Goal: Information Seeking & Learning: Find specific fact

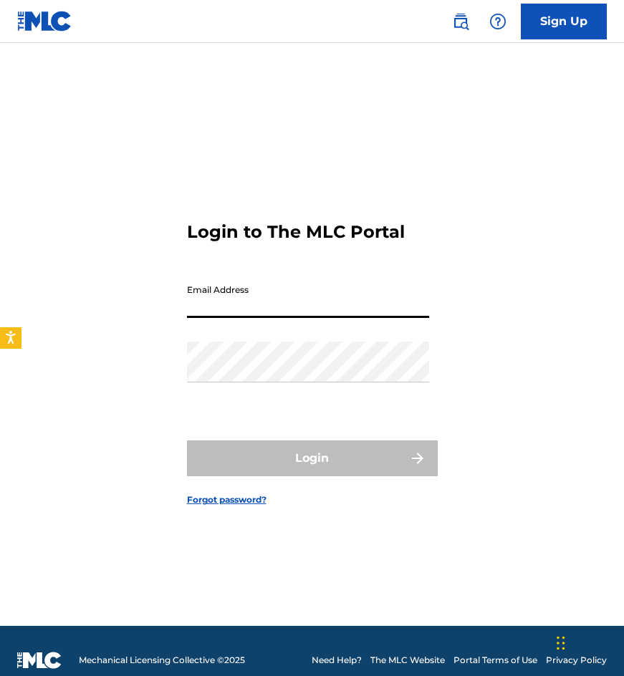
click at [315, 291] on input "Email Address" at bounding box center [308, 297] width 242 height 41
type input "[EMAIL_ADDRESS][DOMAIN_NAME]"
click at [233, 385] on div "Password" at bounding box center [308, 374] width 242 height 64
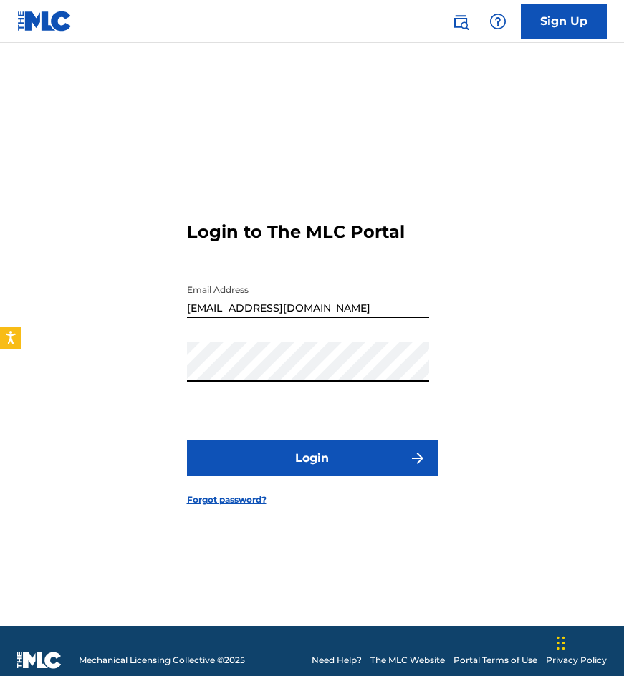
click at [187, 441] on button "Login" at bounding box center [312, 459] width 251 height 36
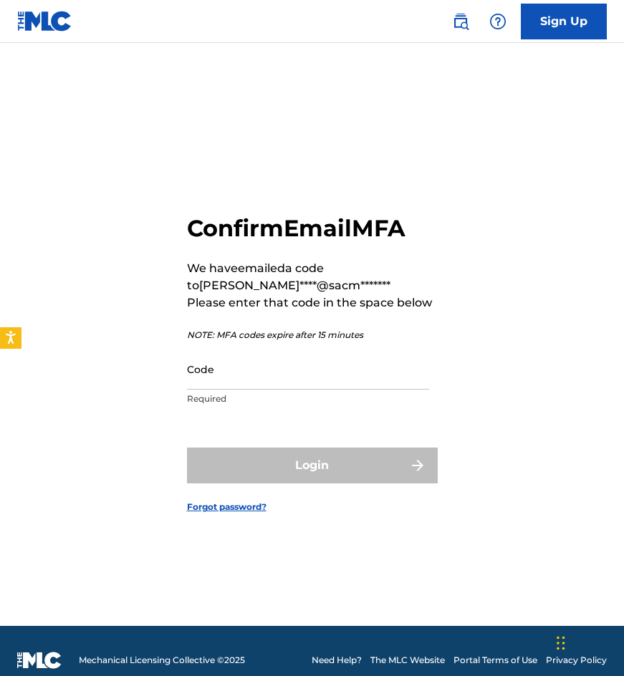
click at [133, 169] on div "Confirm Email MFA We have emailed a code to [PERSON_NAME]****@sacm******* Pleas…" at bounding box center [312, 352] width 624 height 547
click at [368, 390] on div "Code Required" at bounding box center [308, 381] width 242 height 64
drag, startPoint x: 367, startPoint y: 384, endPoint x: 315, endPoint y: 384, distance: 52.3
click at [367, 384] on input "Code" at bounding box center [308, 369] width 242 height 41
paste input "006355"
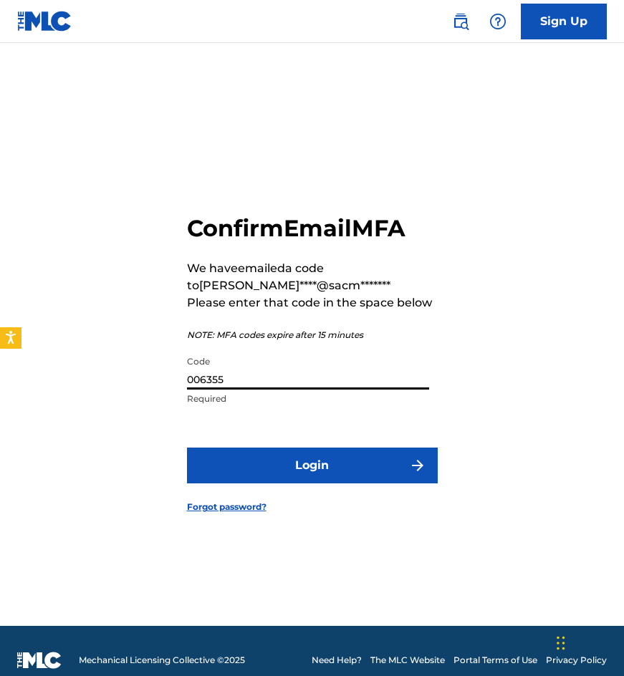
type input "006355"
click at [187, 448] on button "Login" at bounding box center [312, 466] width 251 height 36
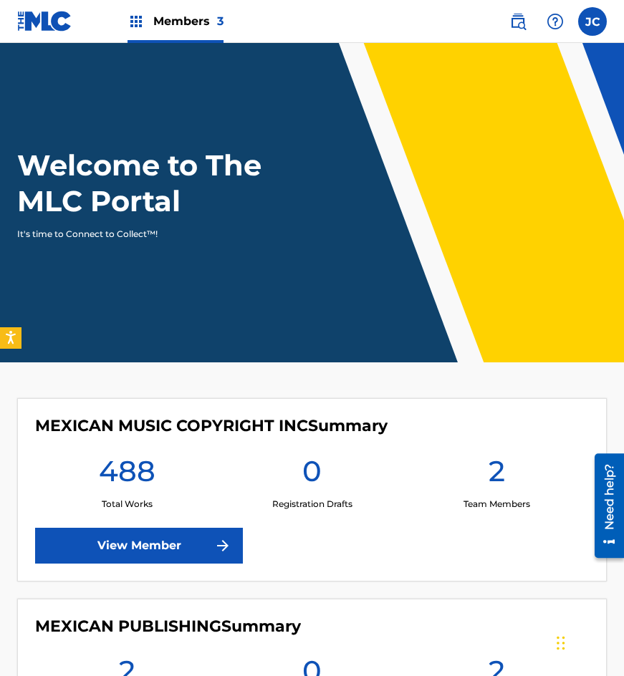
scroll to position [358, 0]
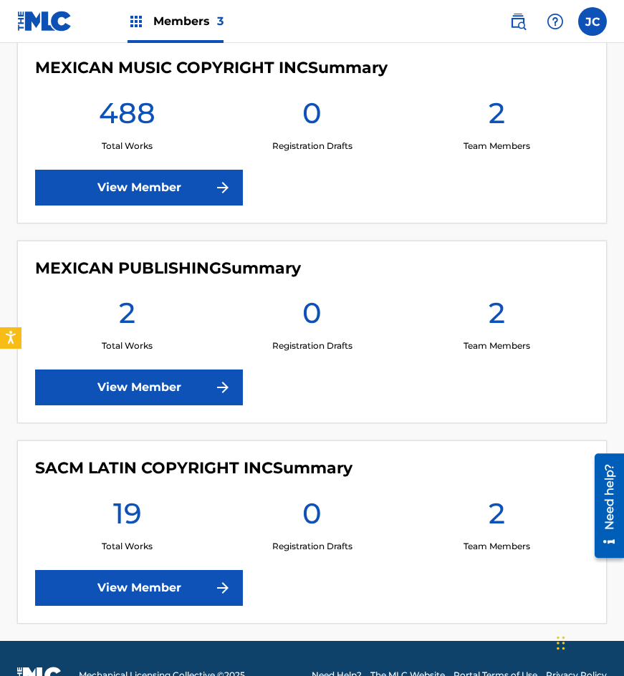
click at [183, 183] on link "View Member" at bounding box center [139, 188] width 208 height 36
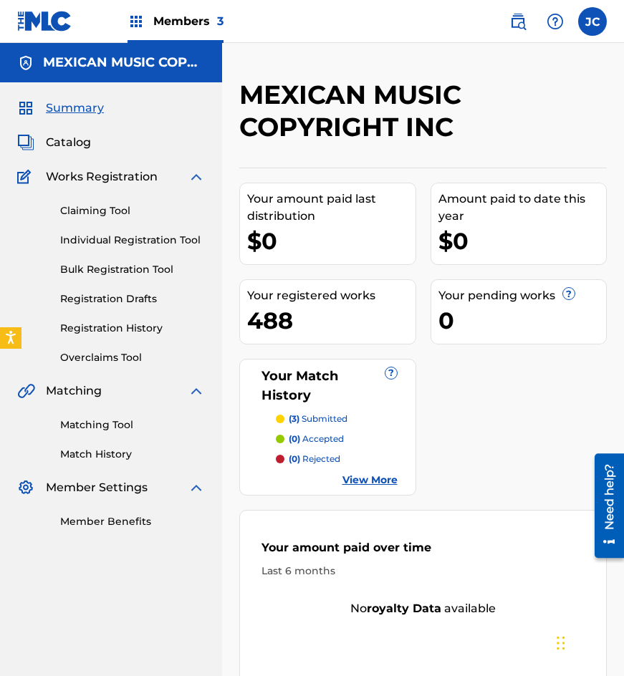
click at [123, 331] on link "Registration History" at bounding box center [132, 328] width 145 height 15
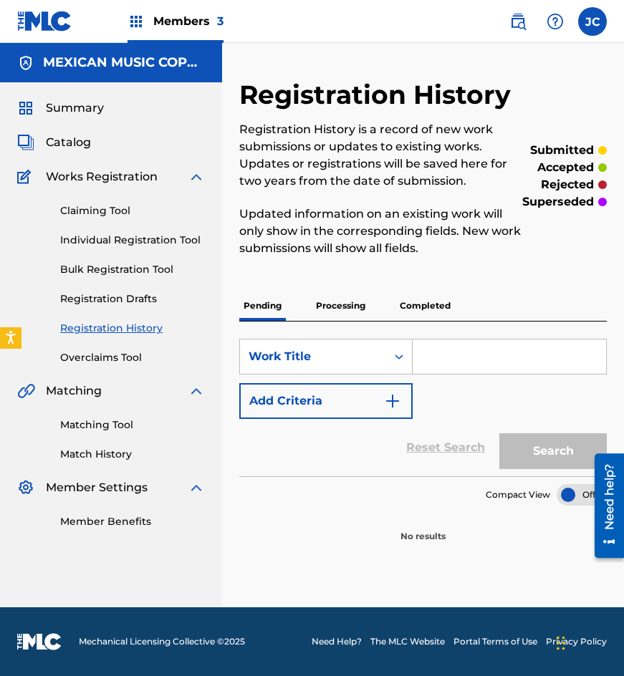
click at [341, 304] on p "Processing" at bounding box center [341, 306] width 58 height 30
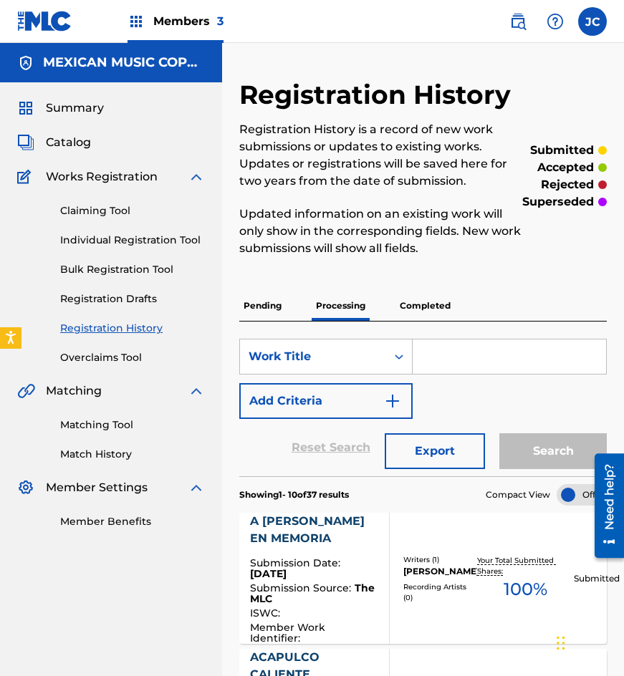
click at [47, 23] on img at bounding box center [44, 21] width 55 height 21
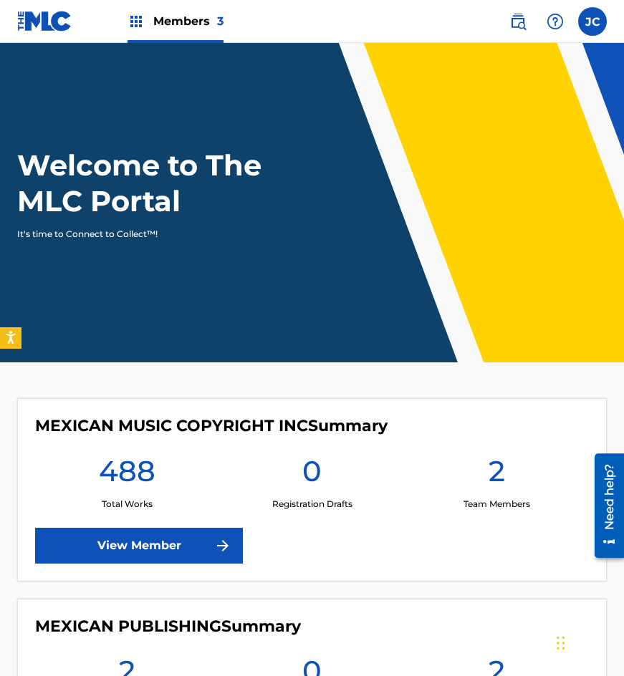
click at [521, 24] on img at bounding box center [517, 21] width 17 height 17
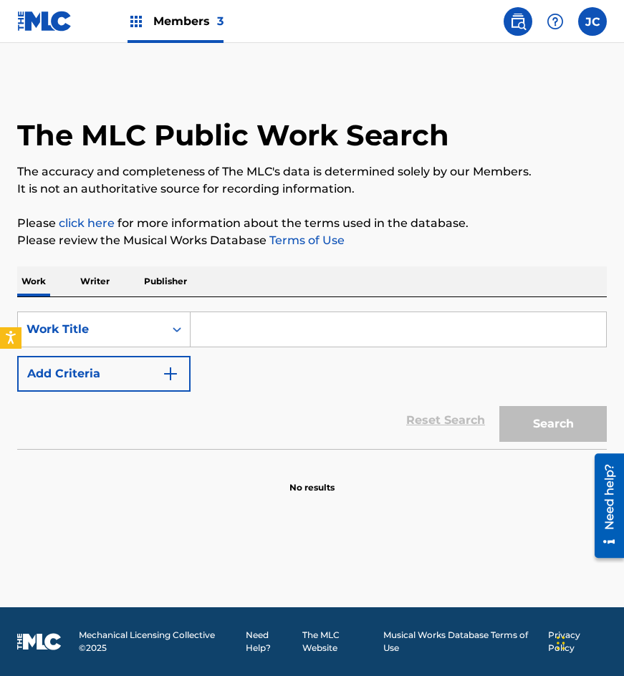
click at [97, 379] on button "Add Criteria" at bounding box center [103, 374] width 173 height 36
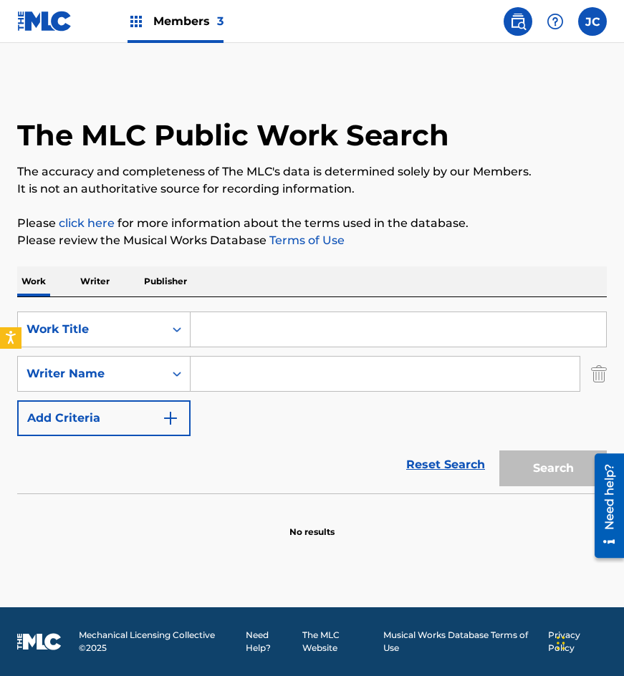
click at [257, 337] on input "Search Form" at bounding box center [399, 329] width 416 height 34
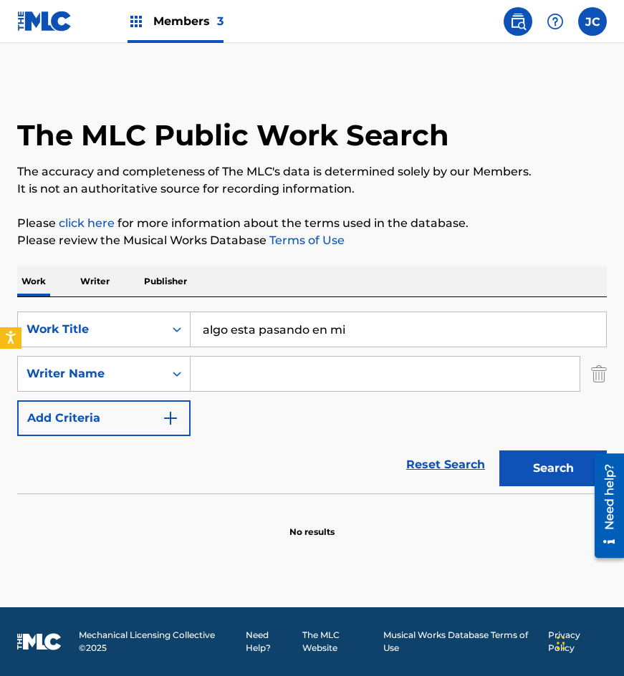
type input "algo esta pasando en mi"
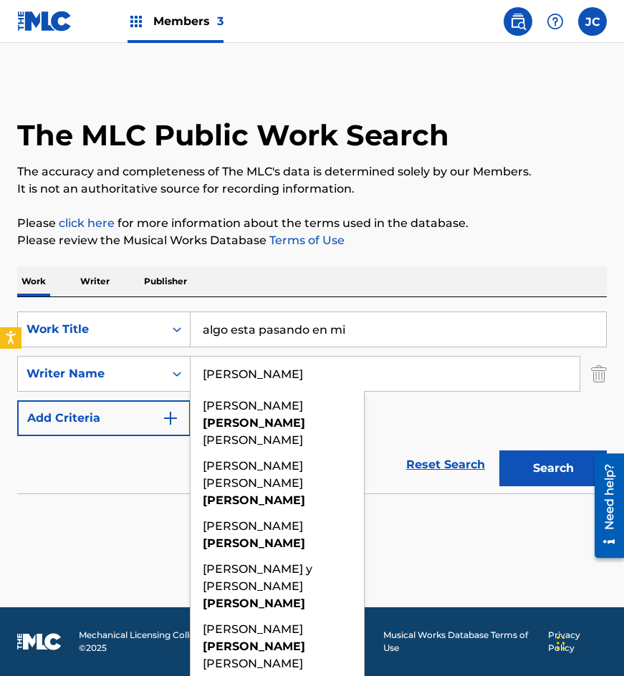
type input "[PERSON_NAME]"
click at [499, 451] on button "Search" at bounding box center [552, 469] width 107 height 36
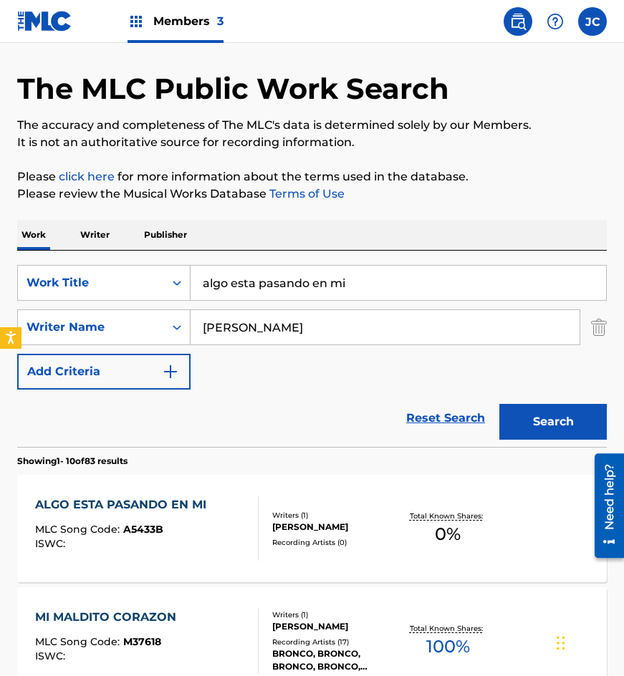
scroll to position [72, 0]
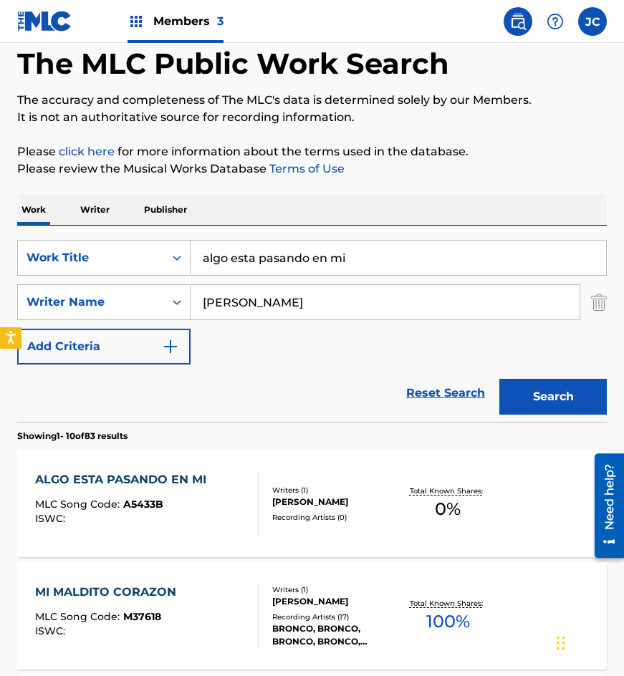
click at [320, 497] on div "[PERSON_NAME]" at bounding box center [335, 502] width 126 height 13
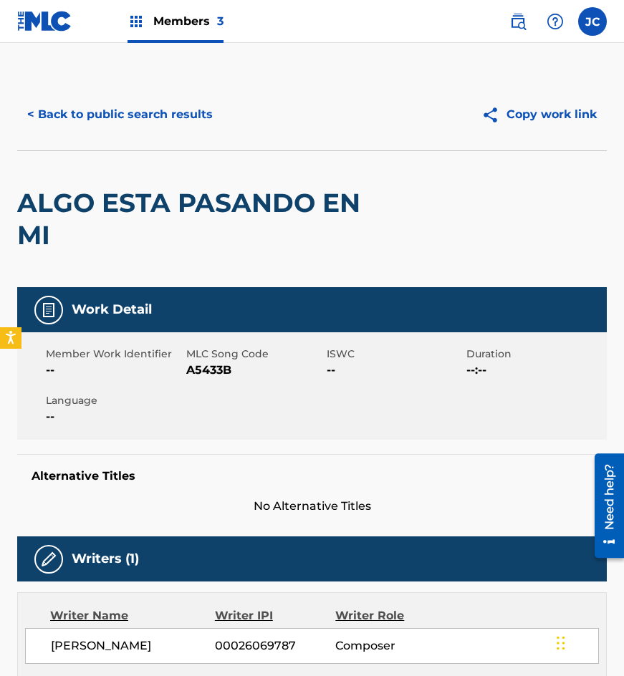
click at [191, 356] on span "MLC Song Code" at bounding box center [254, 354] width 137 height 15
click at [209, 373] on span "A5433B" at bounding box center [254, 370] width 137 height 17
copy span "A5433B"
click at [176, 123] on button "< Back to public search results" at bounding box center [120, 115] width 206 height 36
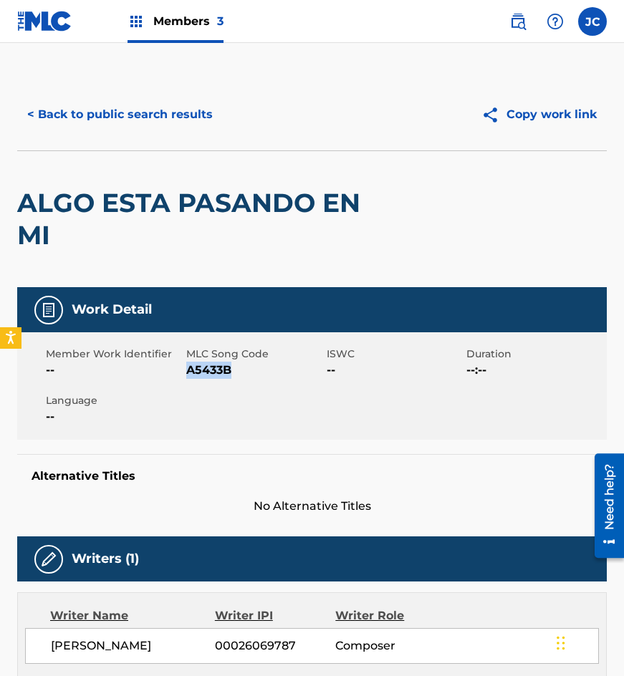
scroll to position [72, 0]
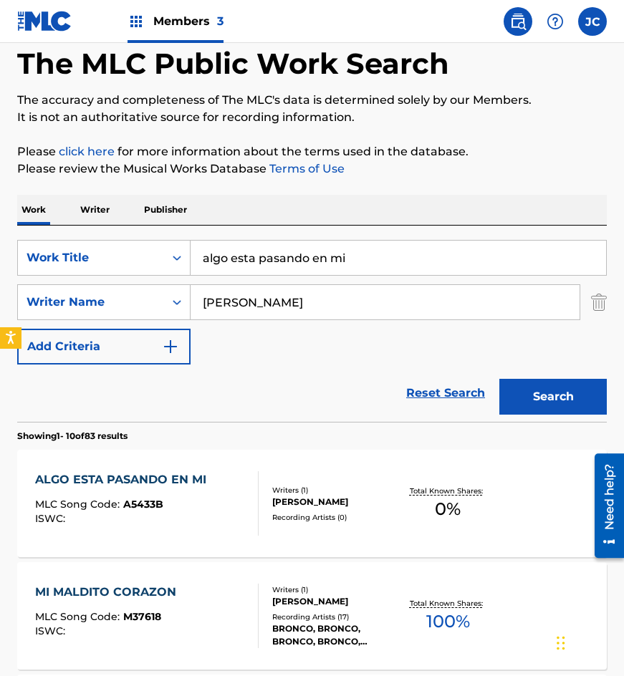
drag, startPoint x: 416, startPoint y: 267, endPoint x: 352, endPoint y: 251, distance: 65.7
click at [286, 269] on input "algo esta pasando en mi" at bounding box center [399, 258] width 416 height 34
click at [528, 261] on input "algo esta pasando en mi" at bounding box center [399, 258] width 416 height 34
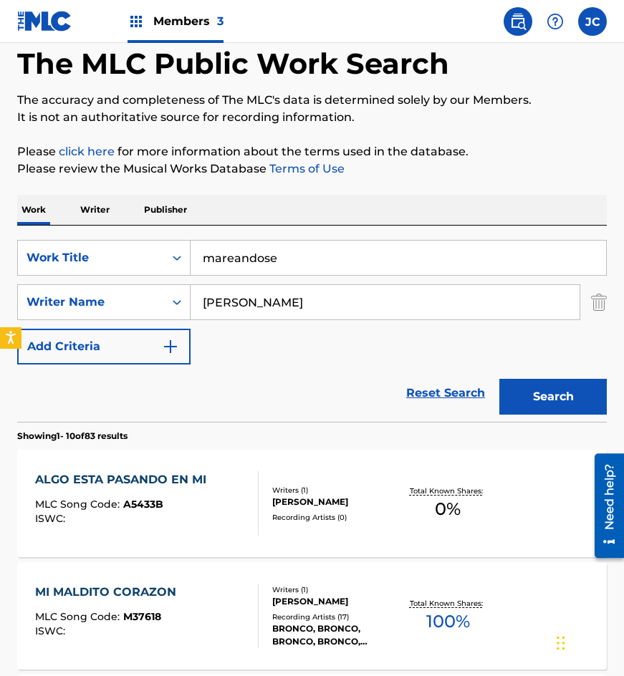
type input "mareandose"
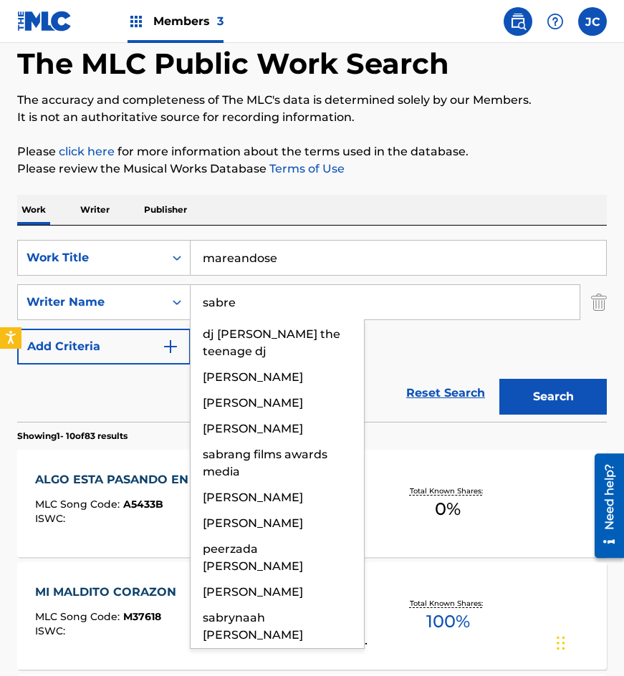
type input "sabre"
click at [499, 379] on button "Search" at bounding box center [552, 397] width 107 height 36
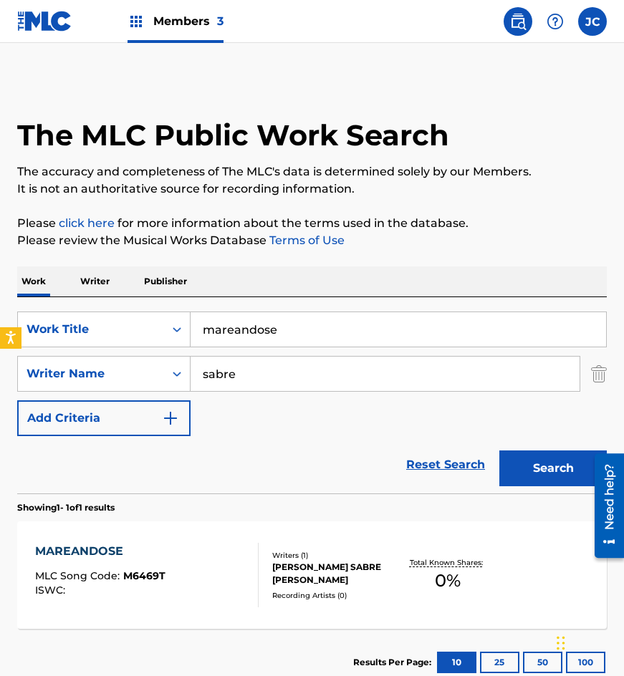
drag, startPoint x: 492, startPoint y: 259, endPoint x: 421, endPoint y: 252, distance: 71.2
click at [492, 257] on div "The MLC Public Work Search The accuracy and completeness of The MLC's data is d…" at bounding box center [312, 388] width 624 height 618
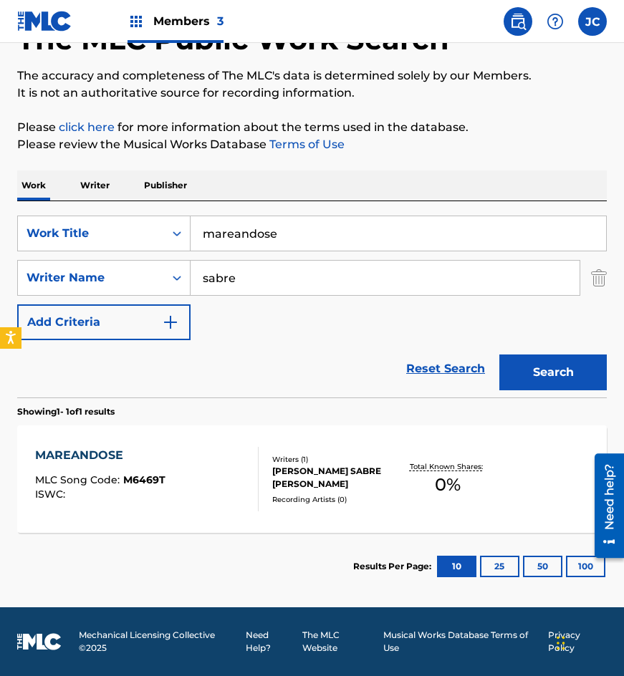
click at [307, 484] on div "Writers ( 1 ) [PERSON_NAME] SABRE [PERSON_NAME] Recording Artists ( 0 )" at bounding box center [329, 479] width 140 height 51
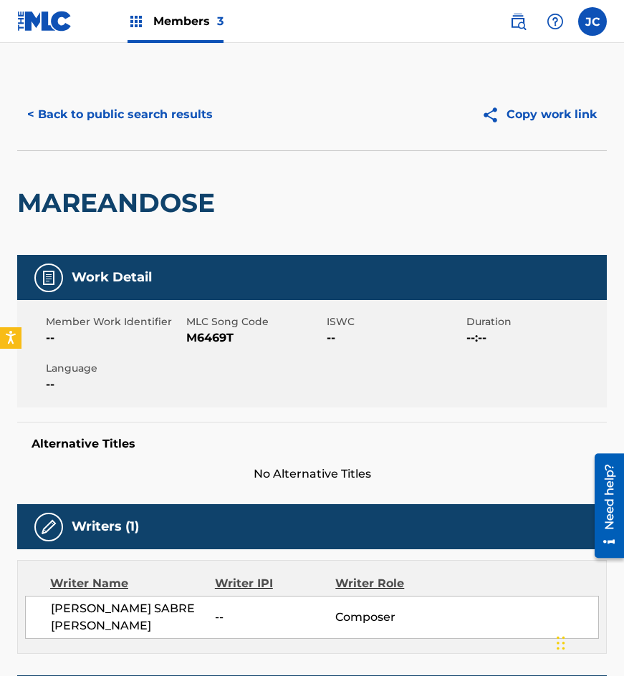
click at [203, 337] on span "M6469T" at bounding box center [254, 338] width 137 height 17
copy span "M6469T"
drag, startPoint x: 203, startPoint y: 148, endPoint x: 208, endPoint y: 128, distance: 20.7
click at [203, 148] on div "< Back to public search results Copy work link" at bounding box center [312, 115] width 590 height 72
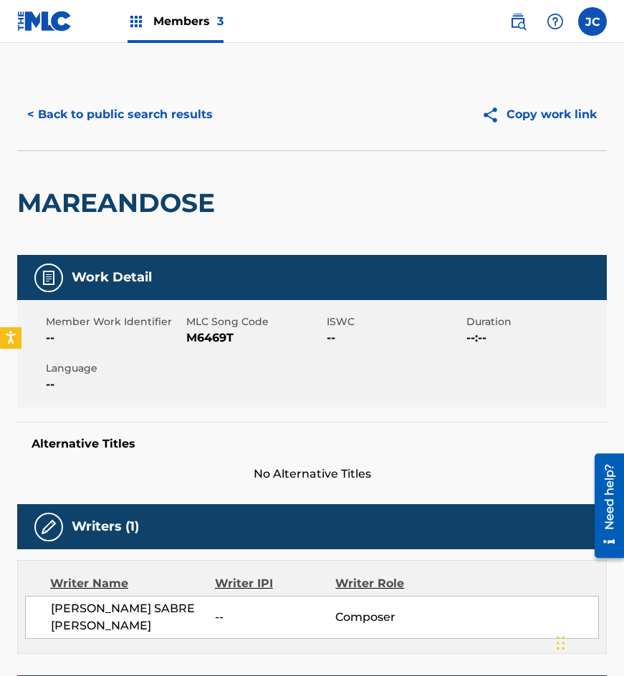
click at [207, 116] on button "< Back to public search results" at bounding box center [120, 115] width 206 height 36
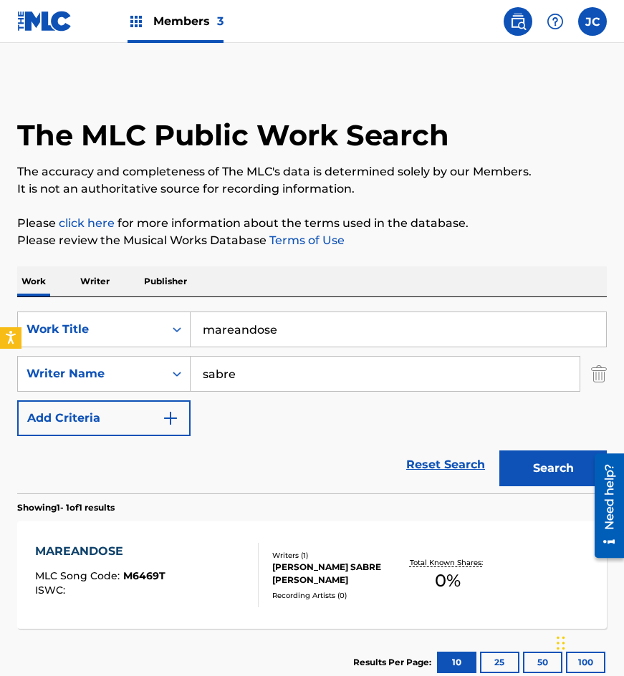
scroll to position [14, 0]
